Goal: Navigation & Orientation: Understand site structure

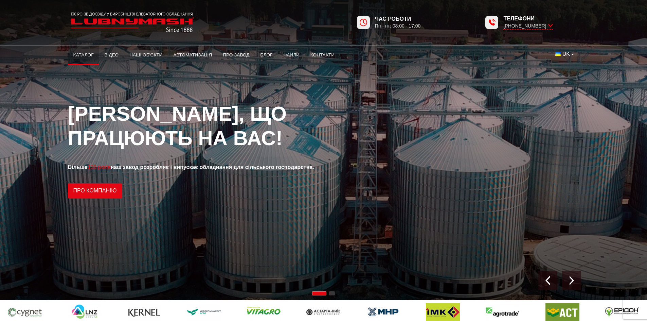
click at [85, 53] on link "Каталог" at bounding box center [83, 55] width 31 height 15
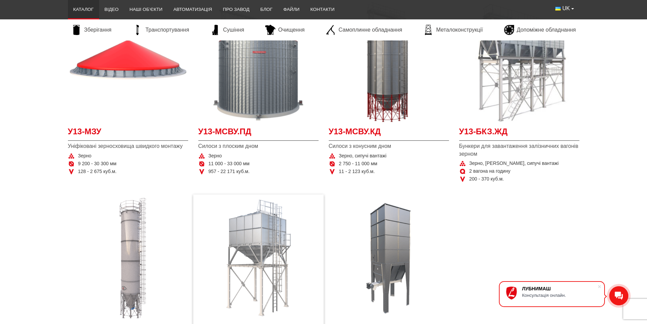
scroll to position [68, 0]
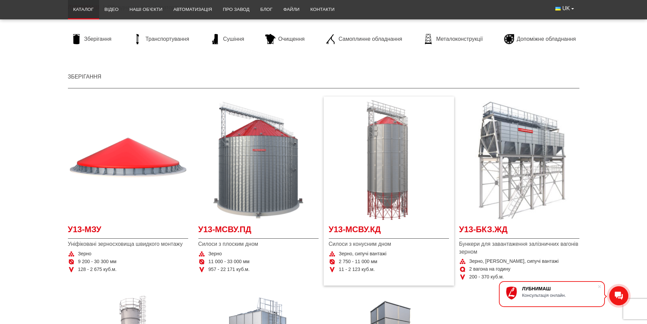
click at [356, 164] on img "Детальніше У13-МСВУ.КД" at bounding box center [389, 160] width 120 height 120
click at [389, 135] on img "Детальніше У13-МСВУ.КД" at bounding box center [389, 160] width 120 height 120
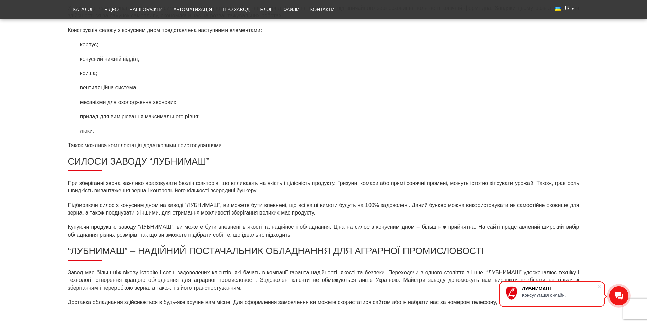
scroll to position [72, 0]
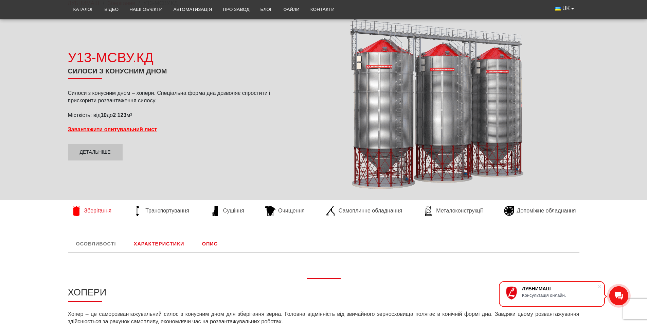
click at [106, 211] on span "Зберігання" at bounding box center [97, 210] width 27 height 7
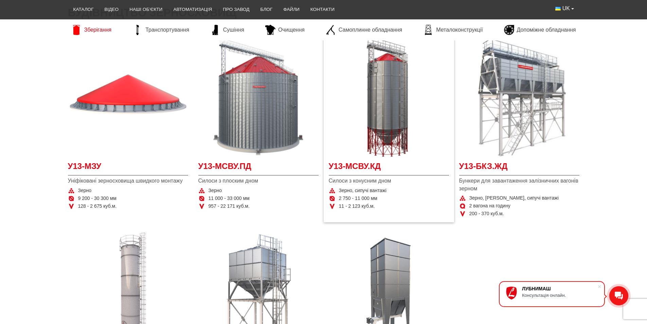
scroll to position [170, 0]
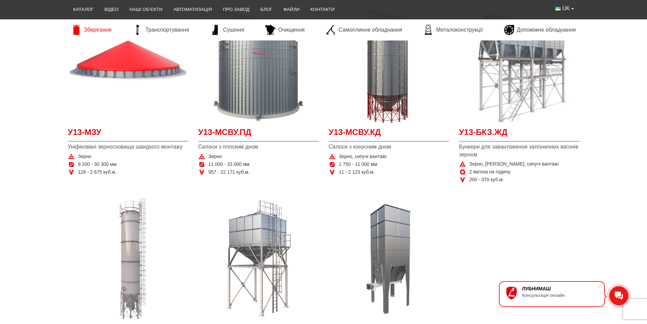
click at [620, 293] on icon at bounding box center [618, 295] width 8 height 8
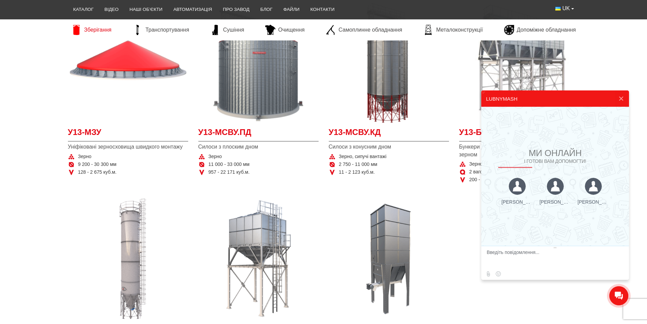
click at [585, 189] on div at bounding box center [593, 186] width 17 height 17
click at [552, 186] on div at bounding box center [555, 186] width 17 height 17
click at [526, 188] on div at bounding box center [517, 186] width 17 height 17
click at [617, 102] on button at bounding box center [621, 98] width 12 height 16
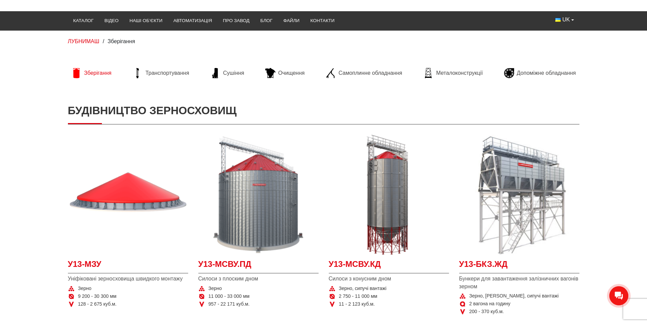
scroll to position [0, 0]
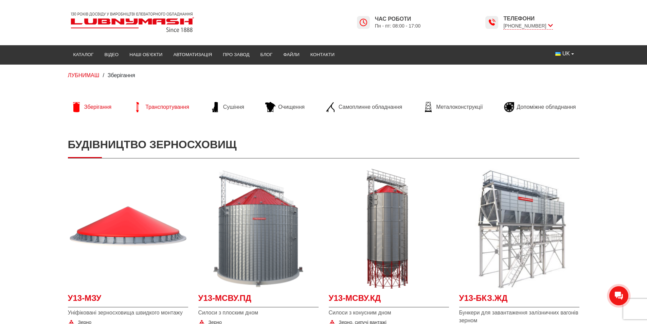
click at [166, 106] on span "Транспортування" at bounding box center [167, 106] width 44 height 7
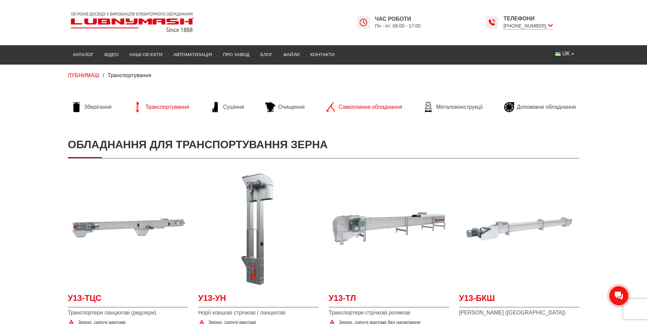
click at [359, 109] on span "Самоплинне обладнання" at bounding box center [369, 106] width 63 height 7
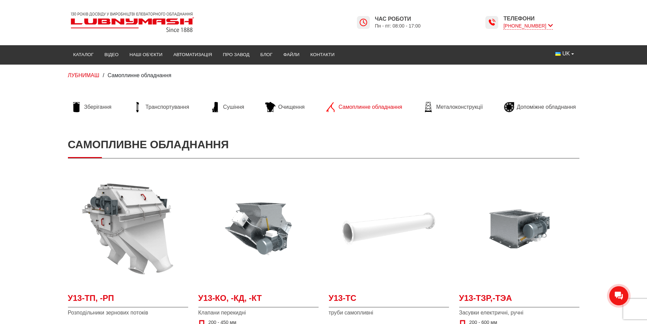
click at [541, 24] on span "[PHONE_NUMBER]" at bounding box center [527, 25] width 49 height 7
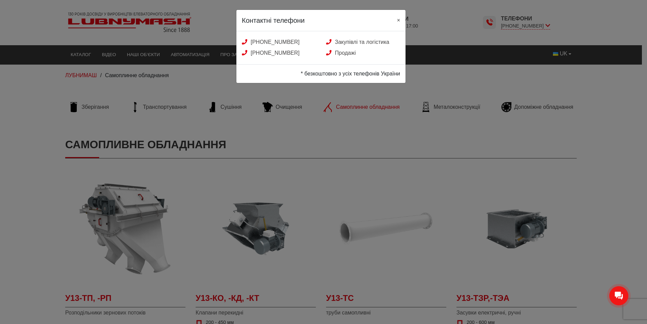
click at [399, 14] on button "×" at bounding box center [398, 20] width 14 height 20
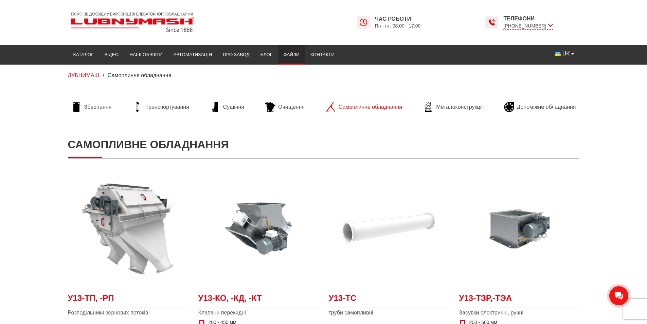
click at [287, 50] on link "Файли" at bounding box center [291, 54] width 27 height 15
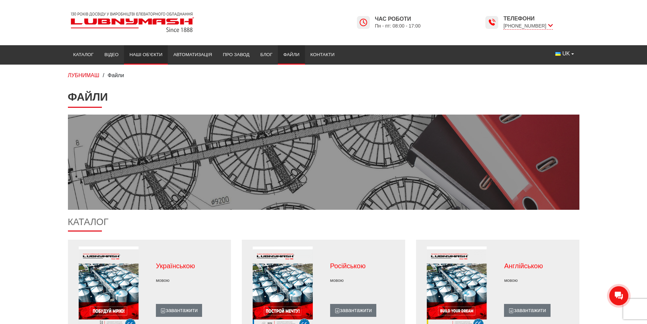
click at [152, 55] on link "Наші об’єкти" at bounding box center [146, 54] width 44 height 15
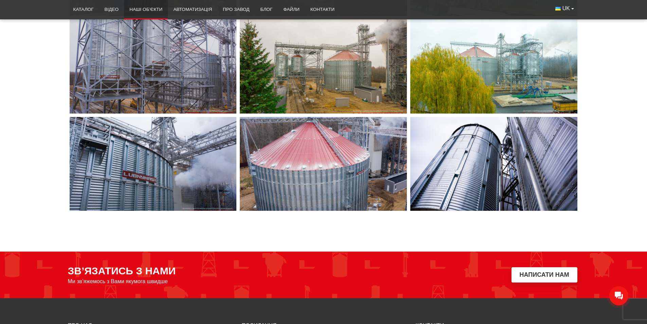
scroll to position [2920, 0]
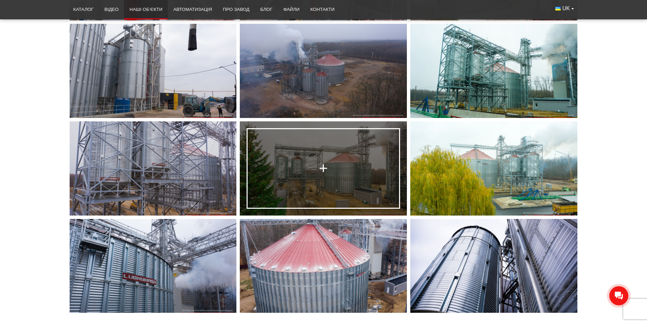
click at [375, 151] on link at bounding box center [323, 168] width 167 height 94
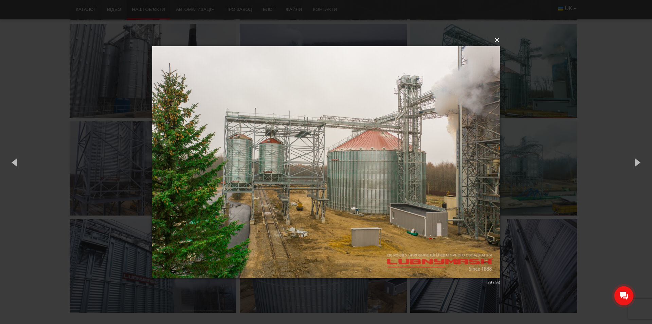
click at [498, 41] on button "×" at bounding box center [328, 40] width 348 height 15
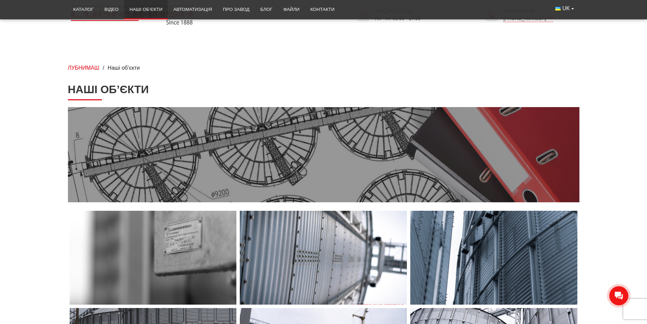
scroll to position [0, 0]
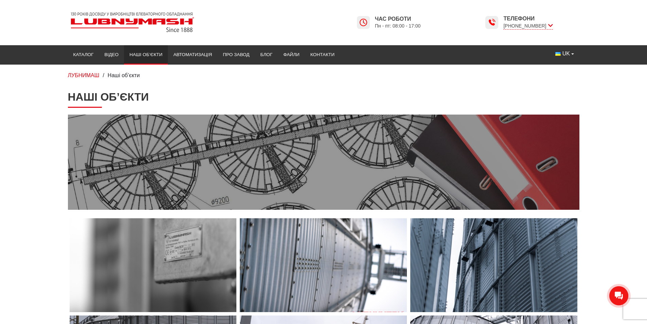
drag, startPoint x: 579, startPoint y: 66, endPoint x: 583, endPoint y: 33, distance: 33.1
click at [266, 51] on link "Блог" at bounding box center [266, 54] width 23 height 15
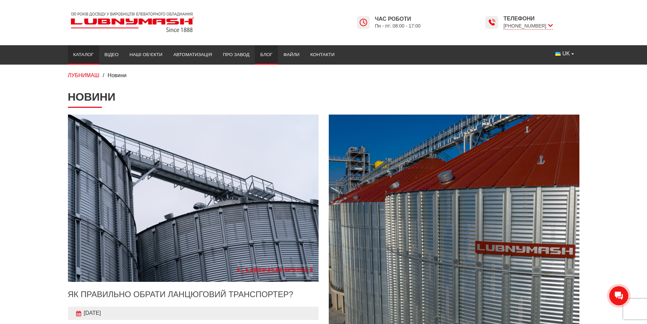
click at [90, 51] on link "Каталог" at bounding box center [83, 54] width 31 height 15
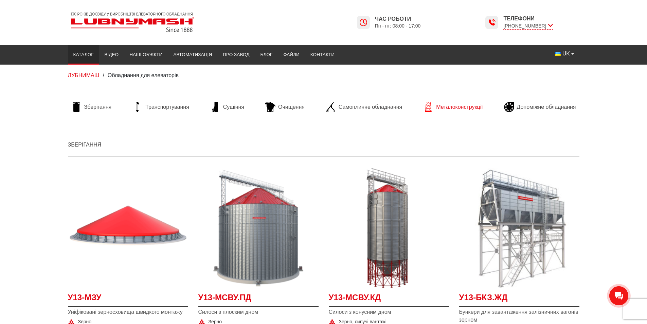
click at [453, 103] on span "Металоконструкції" at bounding box center [459, 106] width 47 height 7
